Goal: Go to known website: Go to known website

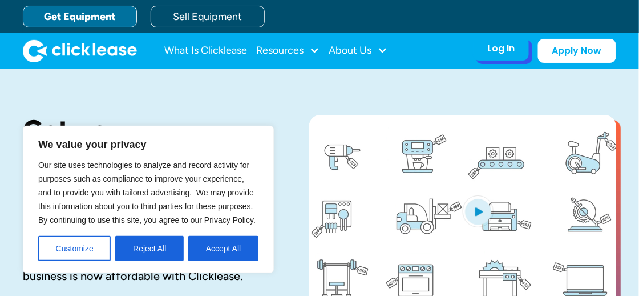
click at [511, 48] on div "Log In" at bounding box center [500, 48] width 27 height 11
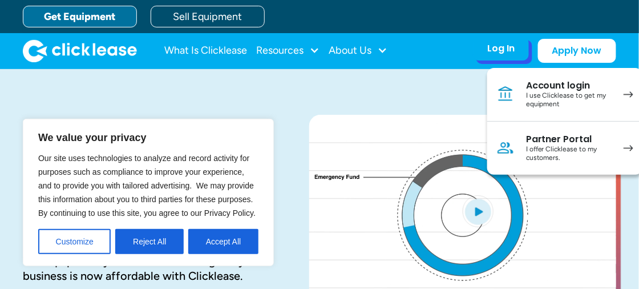
click at [546, 98] on div "I use Clicklease to get my equipment" at bounding box center [569, 100] width 86 height 18
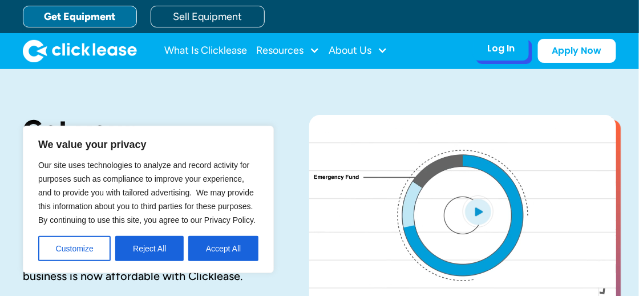
click at [503, 38] on div "Log In Account login I use Clicklease to get my equipment Partner Portal I offe…" at bounding box center [501, 49] width 56 height 24
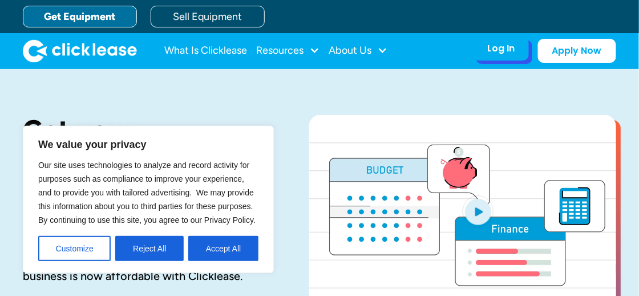
click at [504, 50] on div "Log In" at bounding box center [500, 48] width 27 height 11
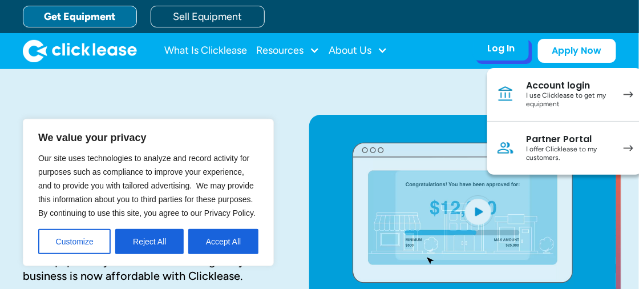
click at [558, 101] on div "I use Clicklease to get my equipment" at bounding box center [569, 100] width 86 height 18
